Goal: Find contact information: Find contact information

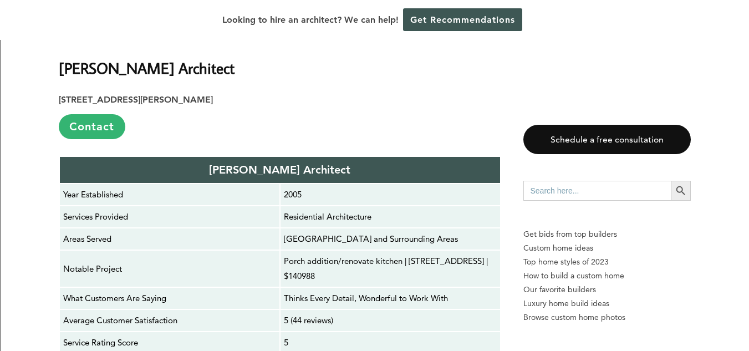
scroll to position [2042, 0]
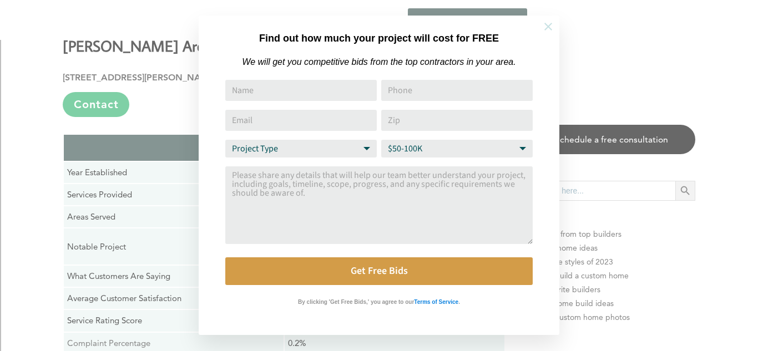
click at [543, 25] on icon at bounding box center [548, 27] width 12 height 12
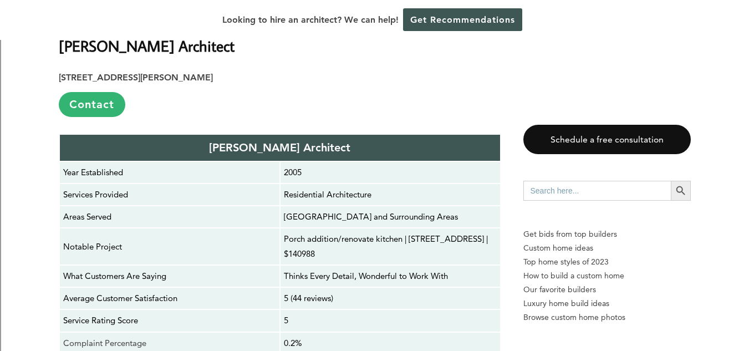
scroll to position [2020, 0]
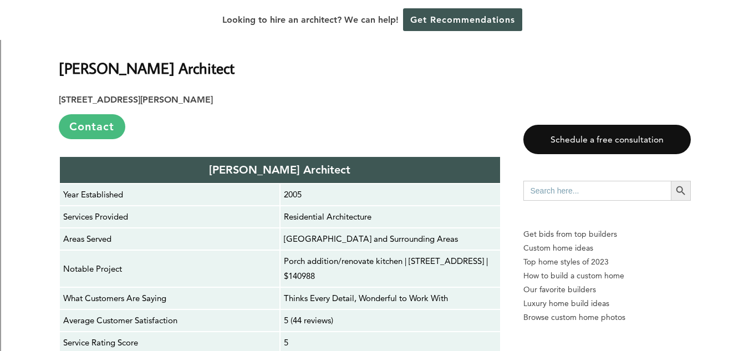
click at [114, 137] on link "Contact" at bounding box center [92, 126] width 67 height 25
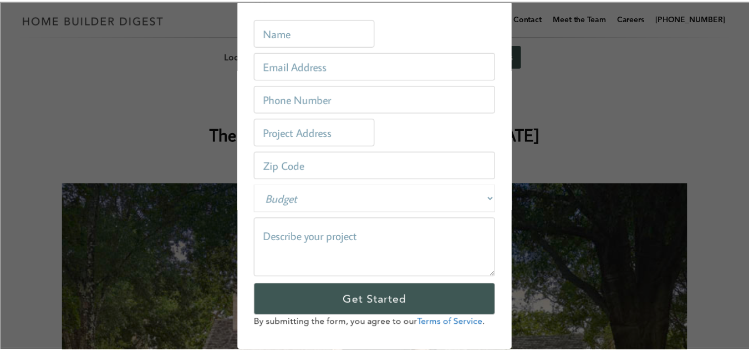
scroll to position [0, 0]
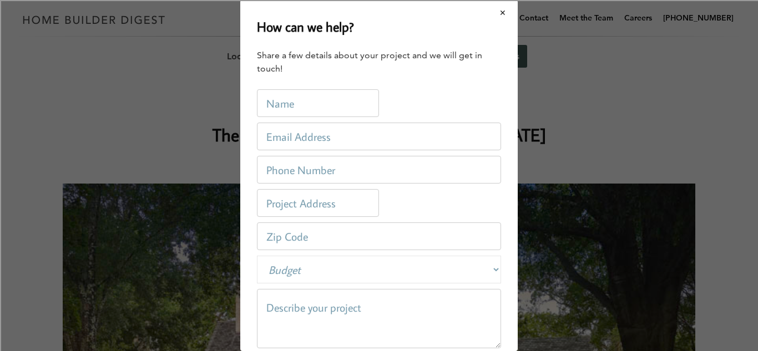
click at [489, 11] on button "Close modal" at bounding box center [502, 12] width 29 height 23
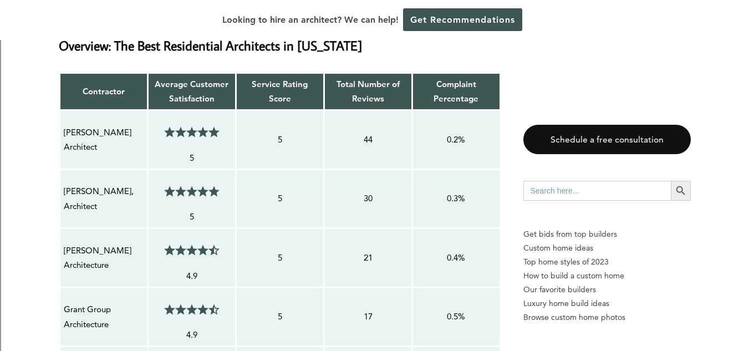
scroll to position [759, 0]
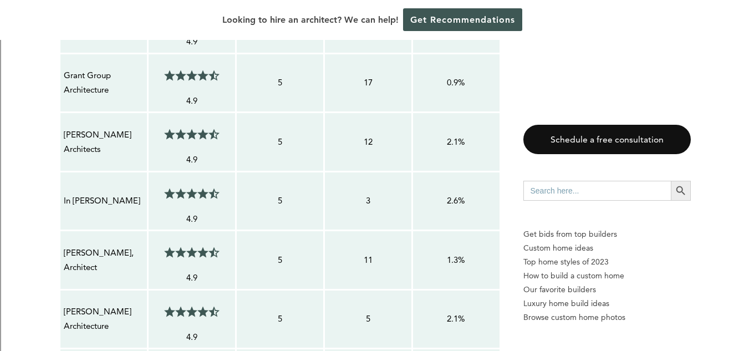
scroll to position [1103, 0]
